Goal: Information Seeking & Learning: Find specific fact

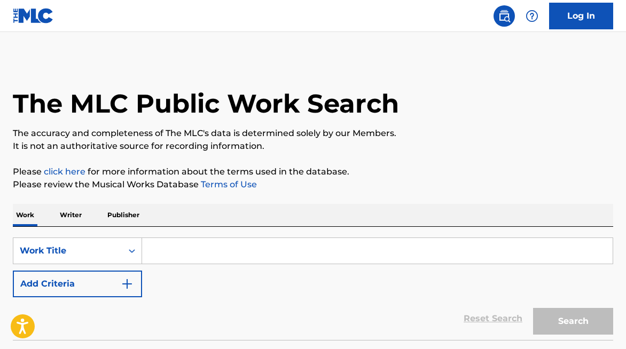
click at [229, 254] on input "Search Form" at bounding box center [377, 251] width 471 height 26
paste input "Daanah Pah Daanah"
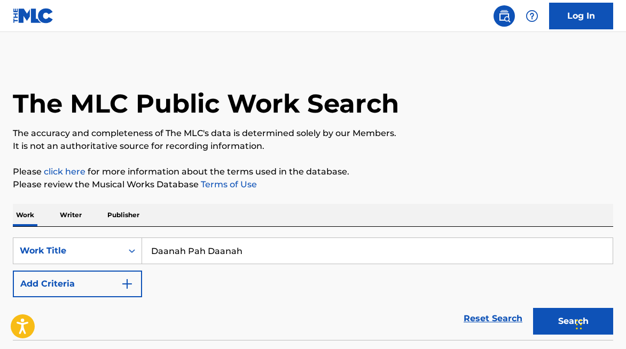
type input "Daanah Pah Daanah"
click at [557, 320] on button "Search" at bounding box center [573, 321] width 80 height 27
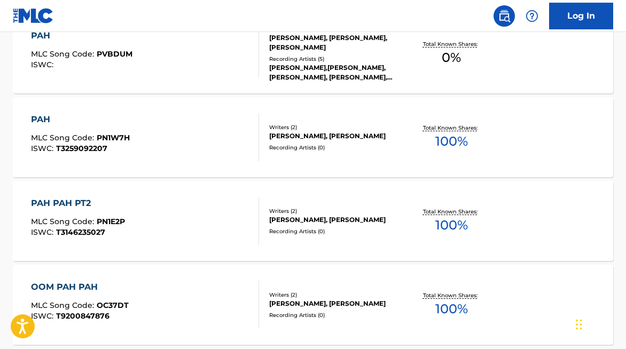
scroll to position [608, 0]
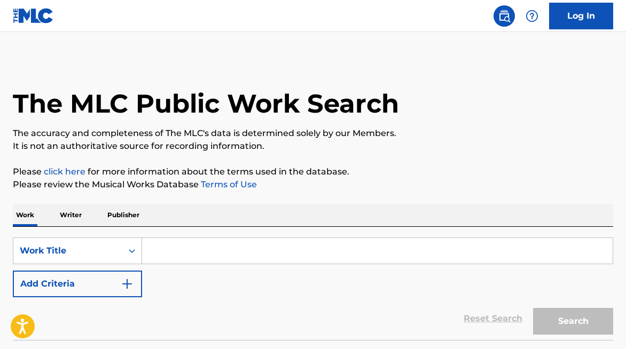
click at [269, 252] on input "Search Form" at bounding box center [377, 251] width 471 height 26
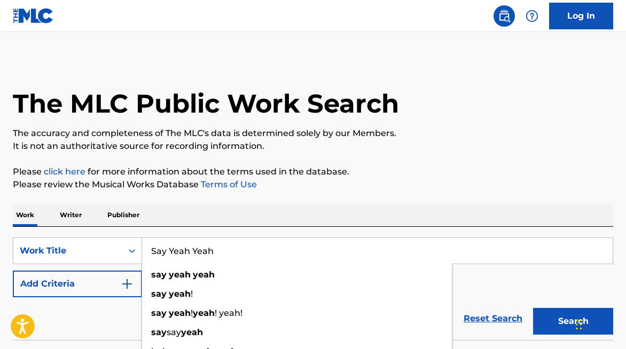
type input "Say Yeah Yeah"
click at [83, 288] on button "Add Criteria" at bounding box center [77, 284] width 129 height 27
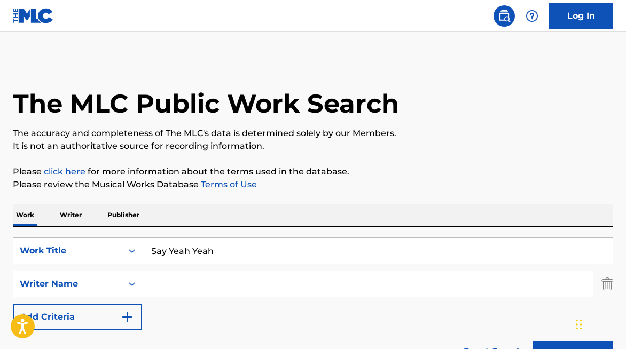
click at [216, 290] on input "Search Form" at bounding box center [367, 284] width 451 height 26
paste input "Rozier"
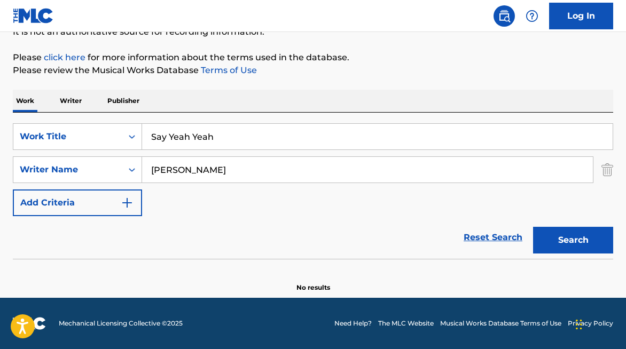
click at [576, 214] on form "SearchWithCriteria91cfcb6d-f9c2-4145-bfc1-1870d86450cc Work Title Say Yeah Yeah…" at bounding box center [313, 191] width 601 height 136
click at [568, 244] on button "Search" at bounding box center [573, 240] width 80 height 27
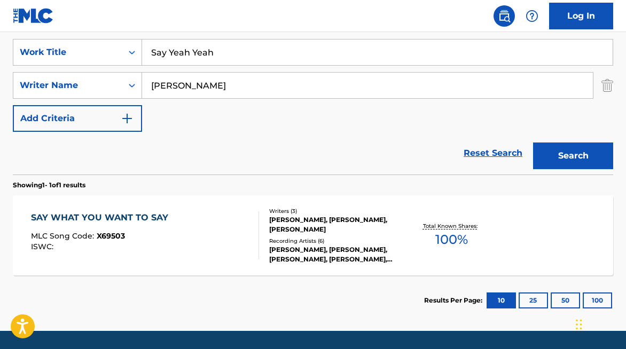
scroll to position [40, 0]
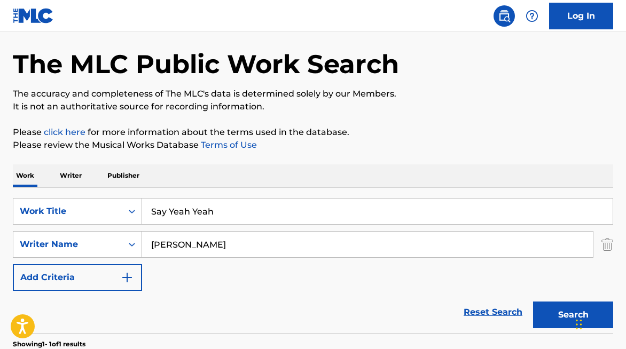
click at [219, 246] on input "Rozier" at bounding box center [367, 245] width 451 height 26
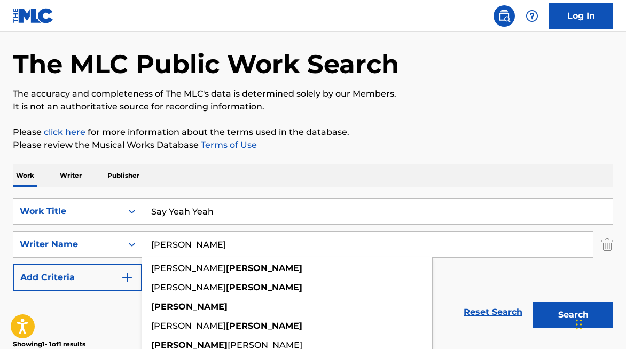
click at [219, 246] on input "Rozier" at bounding box center [367, 245] width 451 height 26
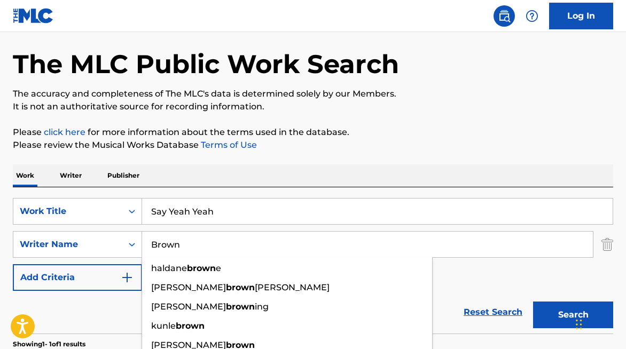
click at [533, 302] on button "Search" at bounding box center [573, 315] width 80 height 27
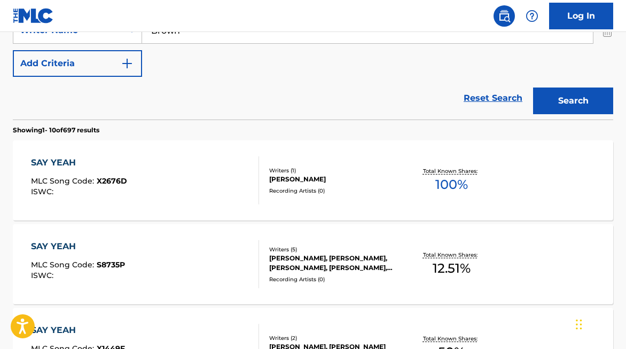
scroll to position [187, 0]
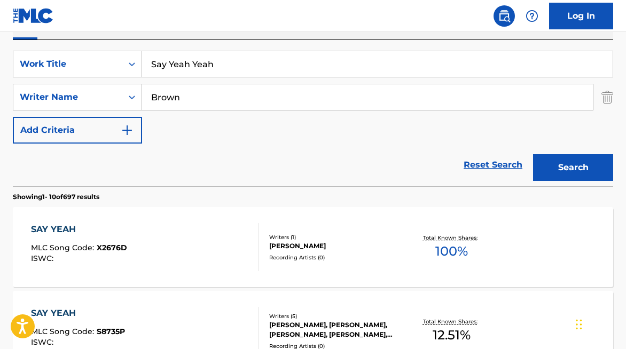
click at [147, 100] on input "Brown" at bounding box center [367, 97] width 451 height 26
click at [220, 99] on input "james brownes" at bounding box center [367, 97] width 451 height 26
type input "james brown"
click at [533, 154] on button "Search" at bounding box center [573, 167] width 80 height 27
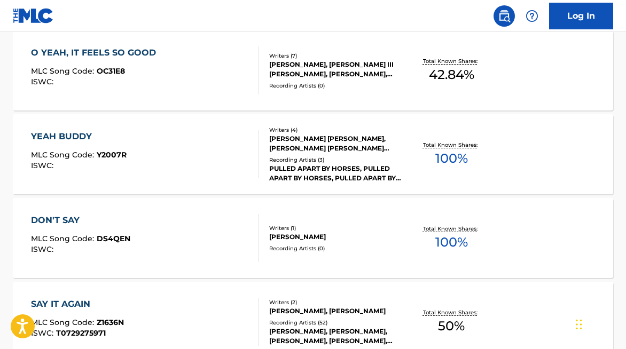
scroll to position [595, 0]
